Goal: Navigation & Orientation: Find specific page/section

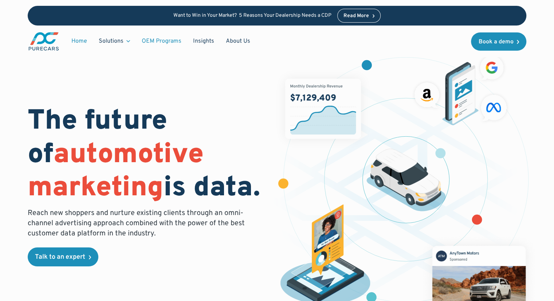
click at [156, 40] on link "OEM Programs" at bounding box center [161, 41] width 51 height 14
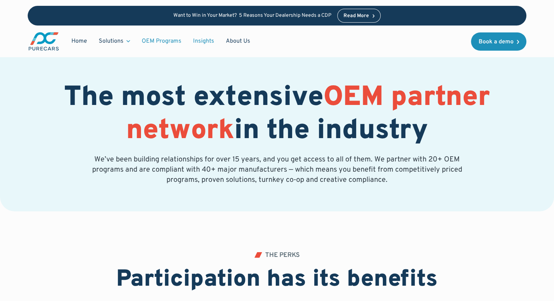
click at [207, 40] on link "Insights" at bounding box center [203, 41] width 33 height 14
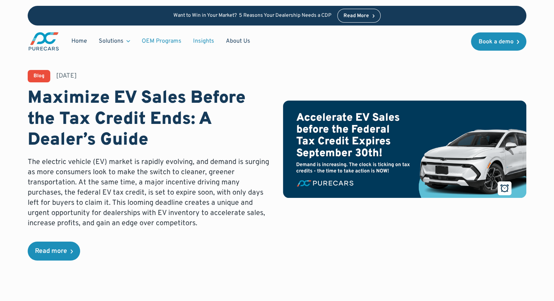
click at [149, 40] on link "OEM Programs" at bounding box center [161, 41] width 51 height 14
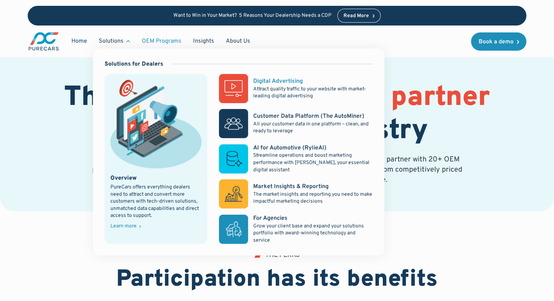
click at [279, 86] on p "Attract quality traffic to your website with market-leading digital advertising" at bounding box center [312, 93] width 119 height 14
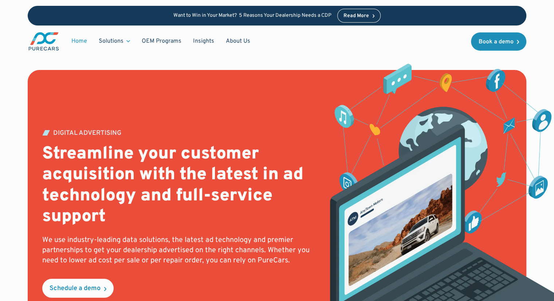
click at [80, 40] on link "Home" at bounding box center [79, 41] width 27 height 14
